Goal: Information Seeking & Learning: Learn about a topic

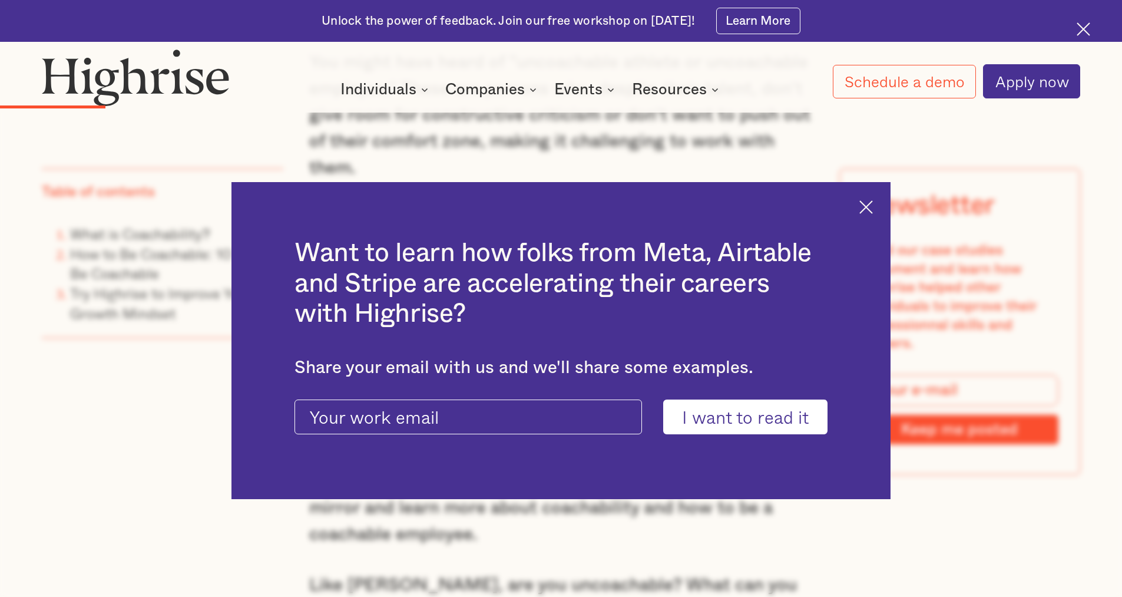
scroll to position [1414, 0]
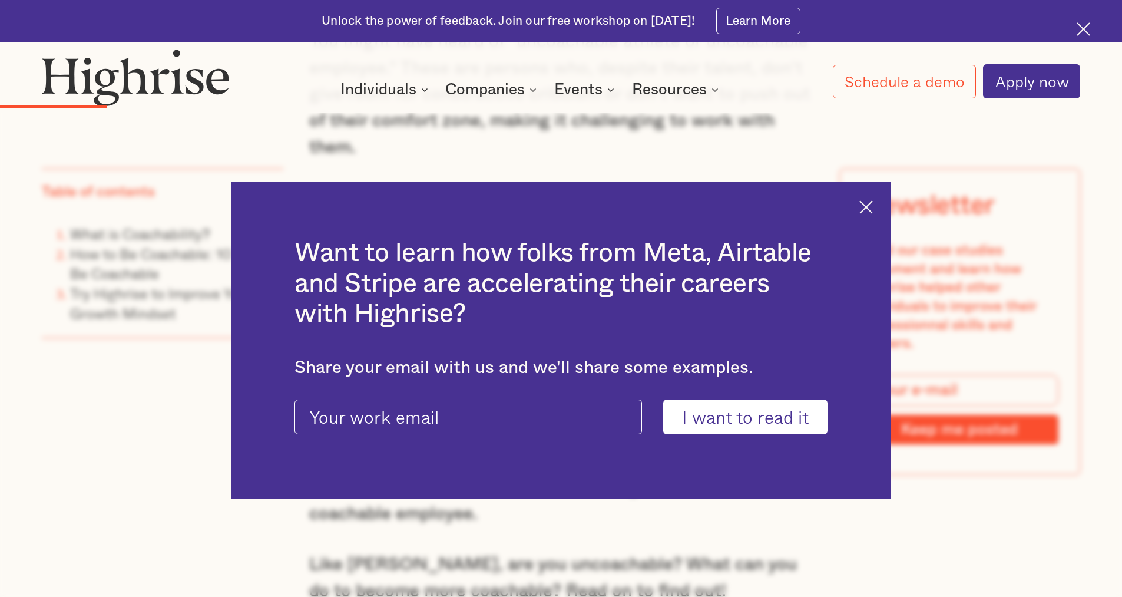
click at [869, 207] on img at bounding box center [867, 207] width 14 height 14
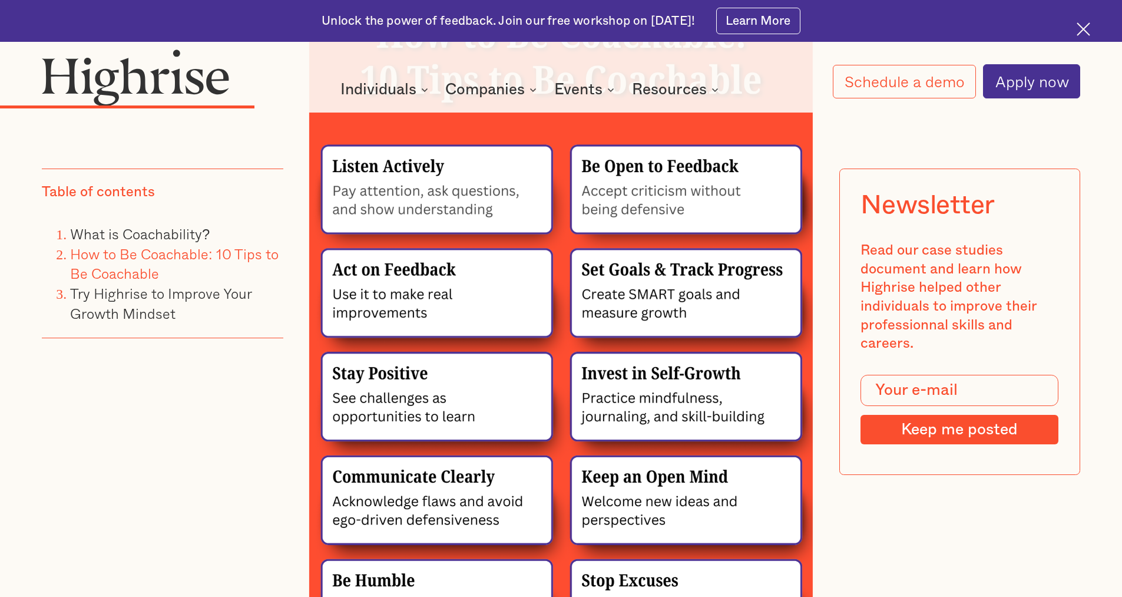
scroll to position [2769, 0]
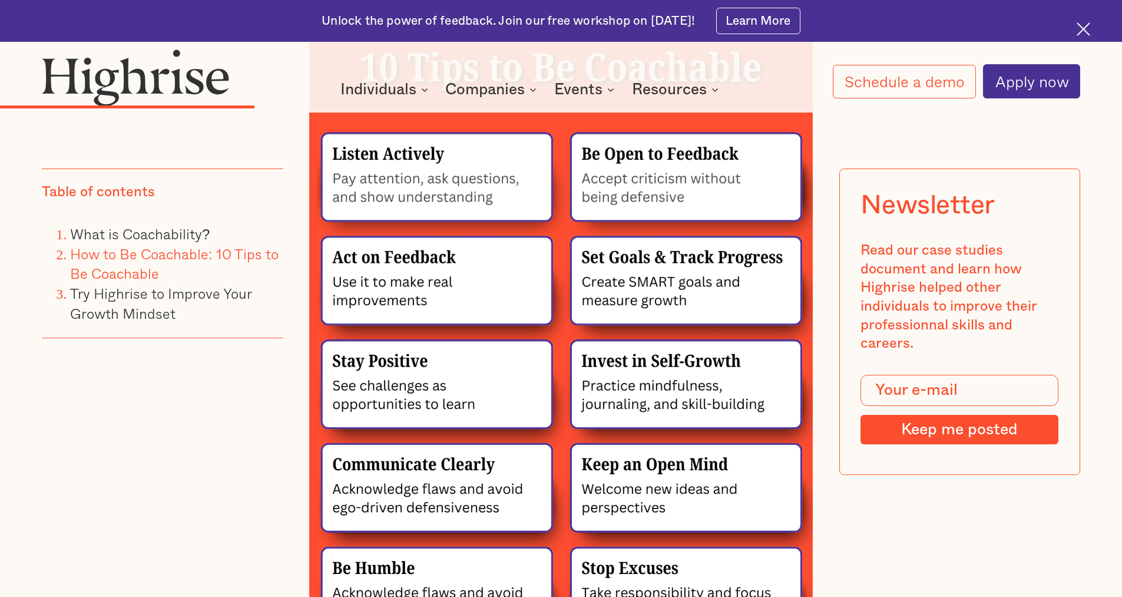
click at [447, 181] on img at bounding box center [561, 315] width 504 height 713
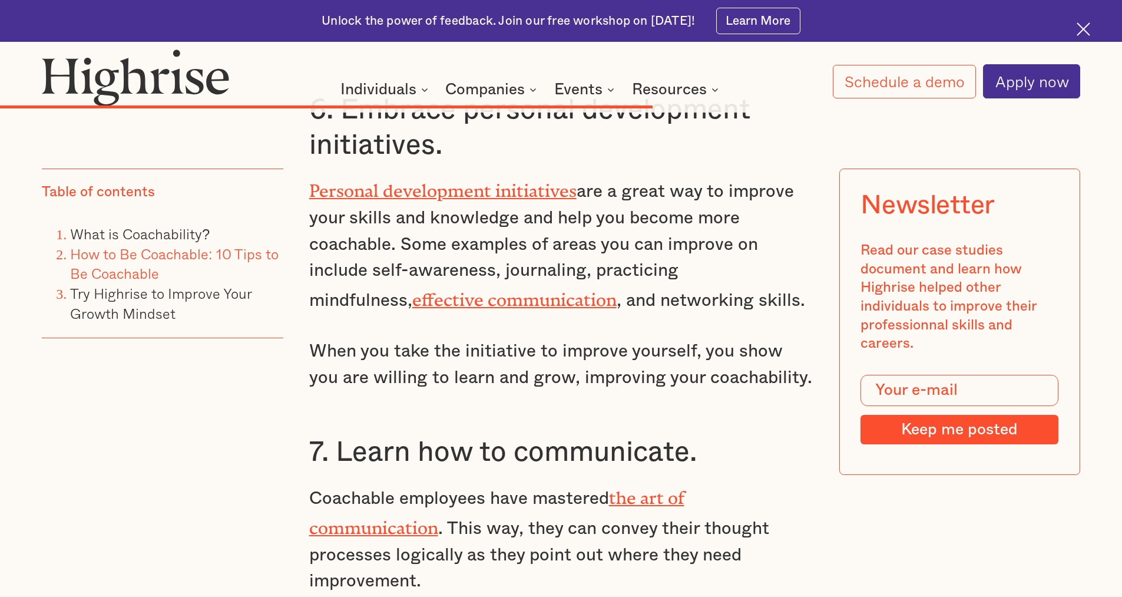
scroll to position [6009, 0]
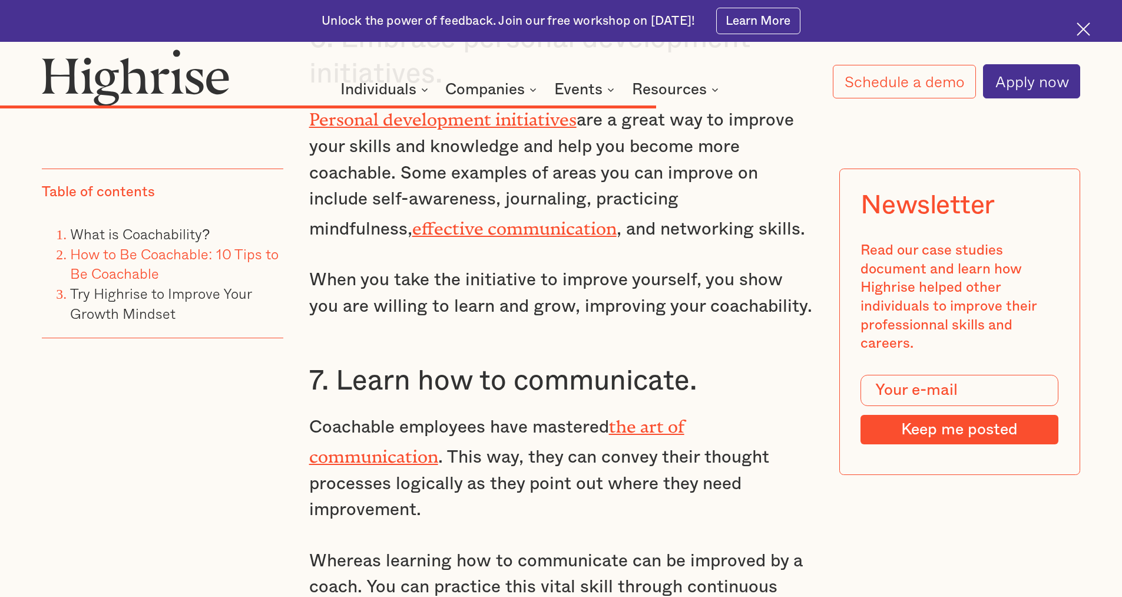
drag, startPoint x: 507, startPoint y: 398, endPoint x: 480, endPoint y: 433, distance: 44.4
drag, startPoint x: 480, startPoint y: 433, endPoint x: 185, endPoint y: 453, distance: 295.2
click at [185, 453] on div "Table of contents What is Coachability? How to Be Coachable: 10 Tips to Be Coac…" at bounding box center [162, 343] width 241 height 351
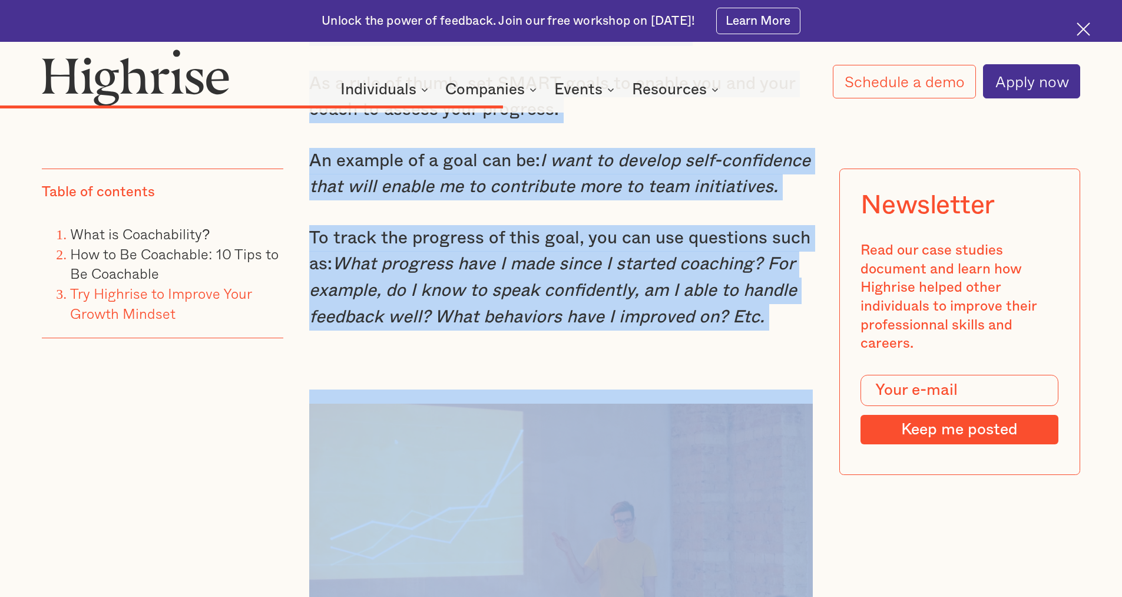
scroll to position [4890, 0]
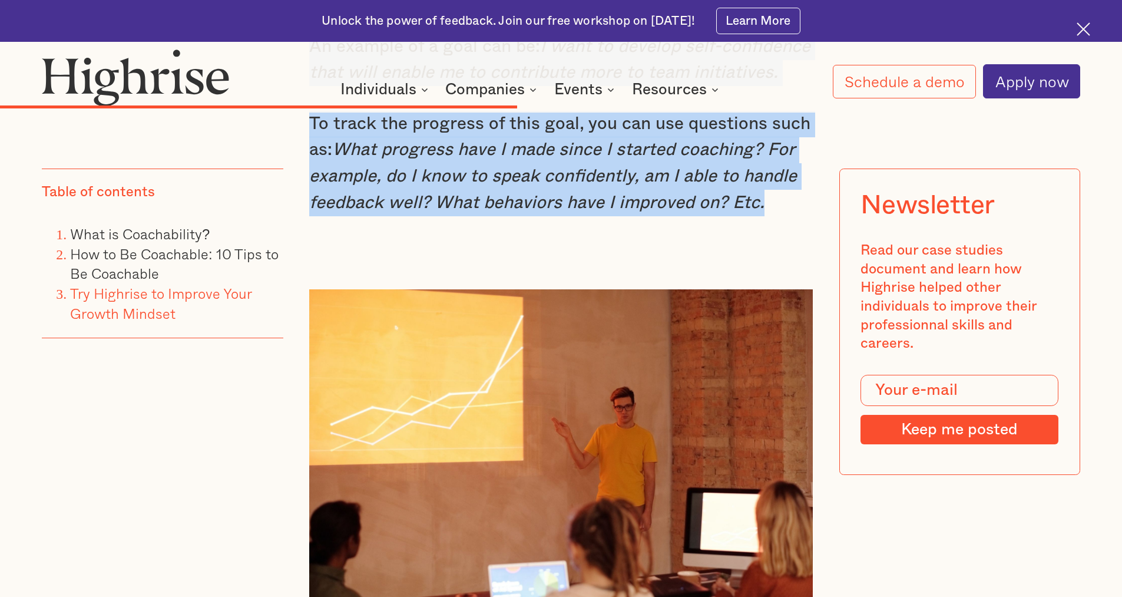
drag, startPoint x: 330, startPoint y: 455, endPoint x: 766, endPoint y: 200, distance: 505.1
copy div "Loremi dolorsit. Ametco adipiscin elitsedd eiusmo temporinc ut labo etd magna a…"
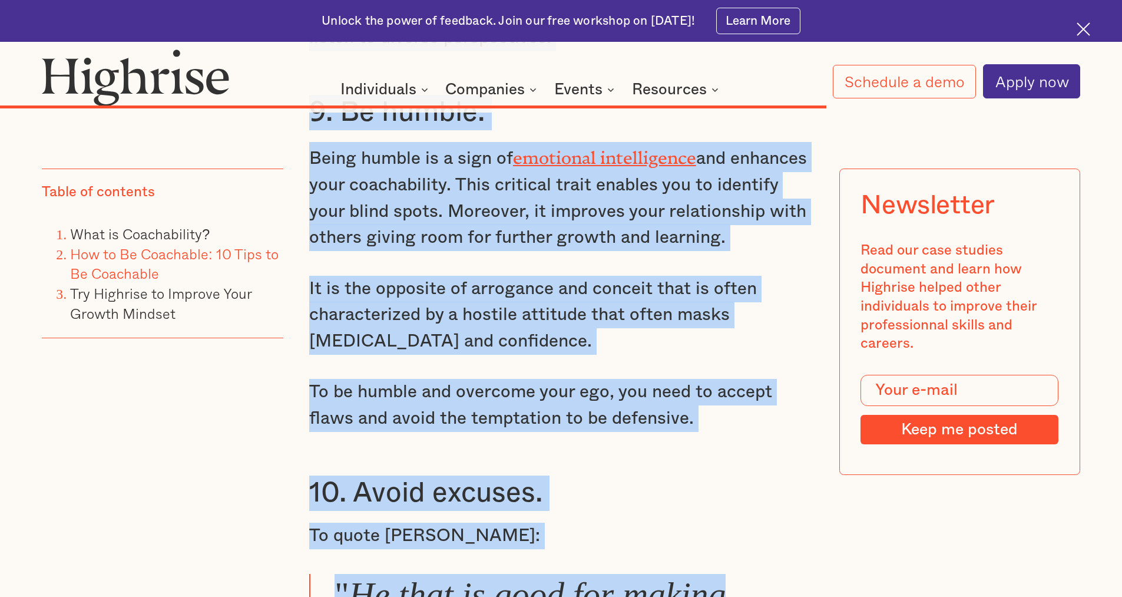
scroll to position [7422, 0]
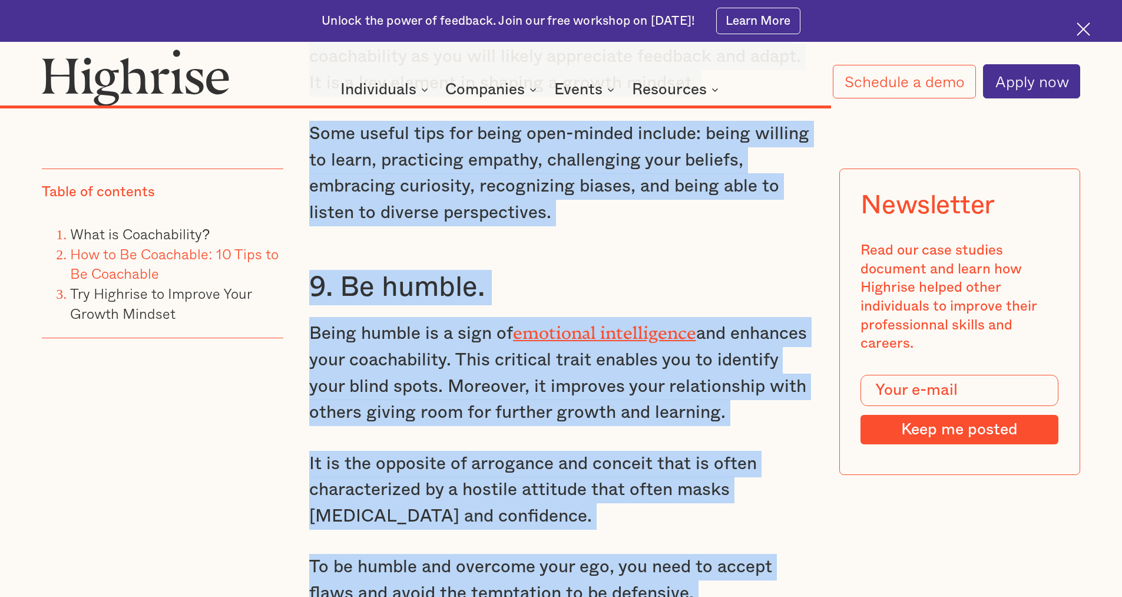
drag, startPoint x: 332, startPoint y: 165, endPoint x: 801, endPoint y: 504, distance: 578.5
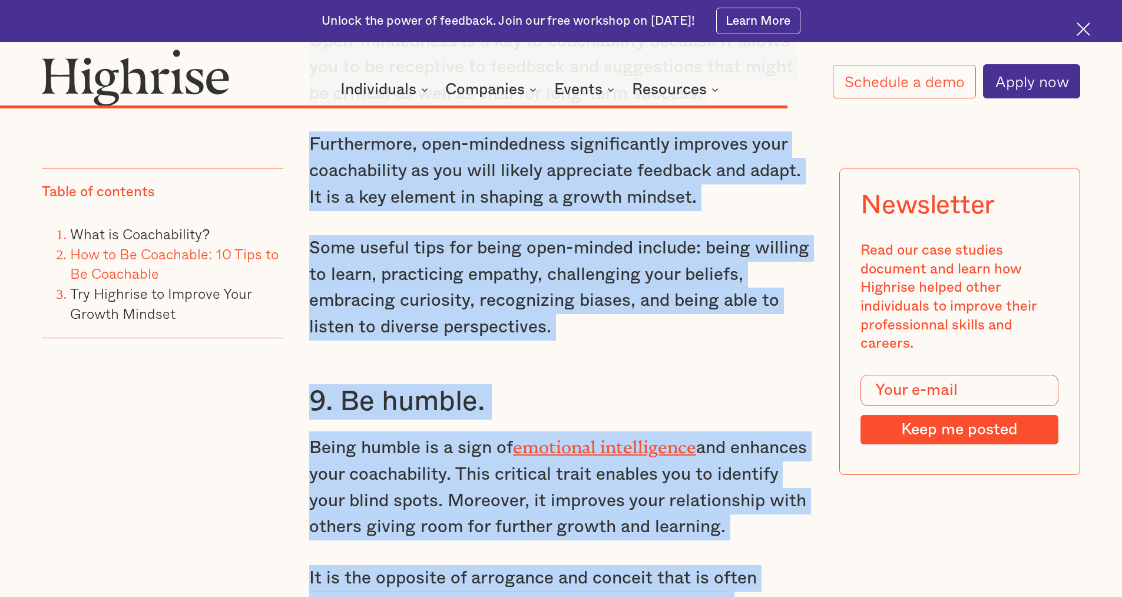
scroll to position [7069, 0]
